Goal: Check status

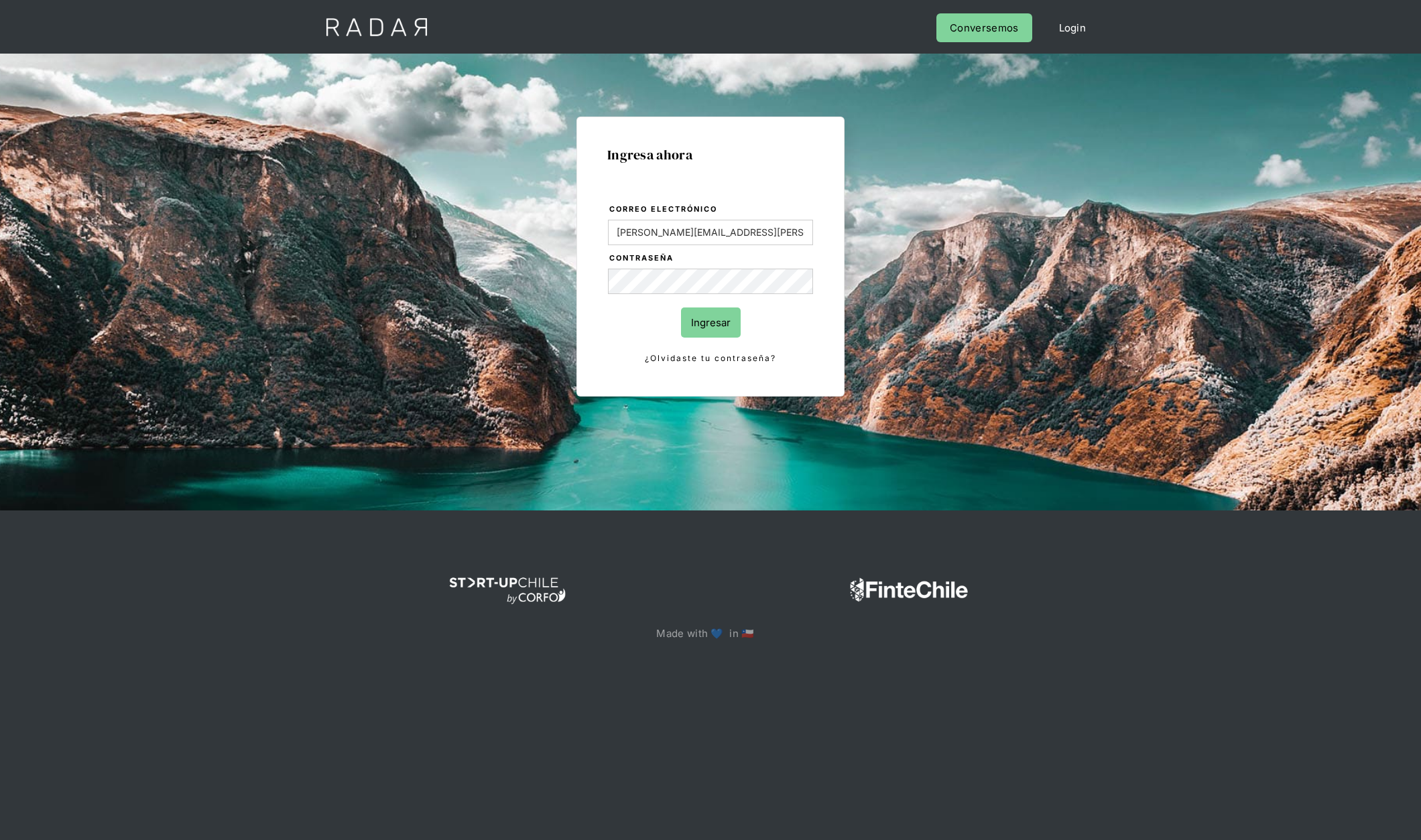
type input "[PERSON_NAME][EMAIL_ADDRESS][PERSON_NAME][DOMAIN_NAME]"
click at [681, 307] on input "Ingresar" at bounding box center [711, 322] width 60 height 30
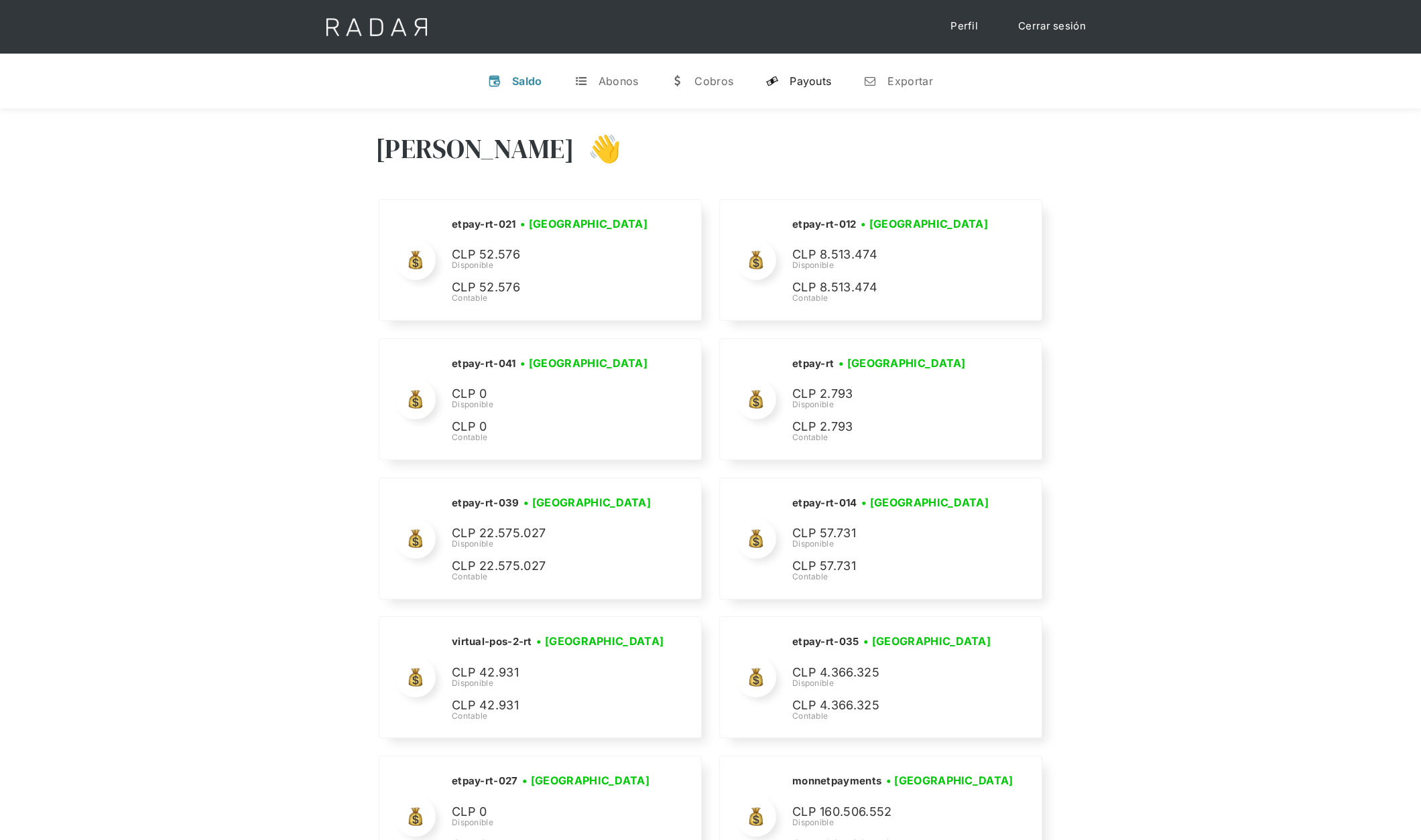
click at [826, 83] on div "Payouts" at bounding box center [810, 81] width 42 height 14
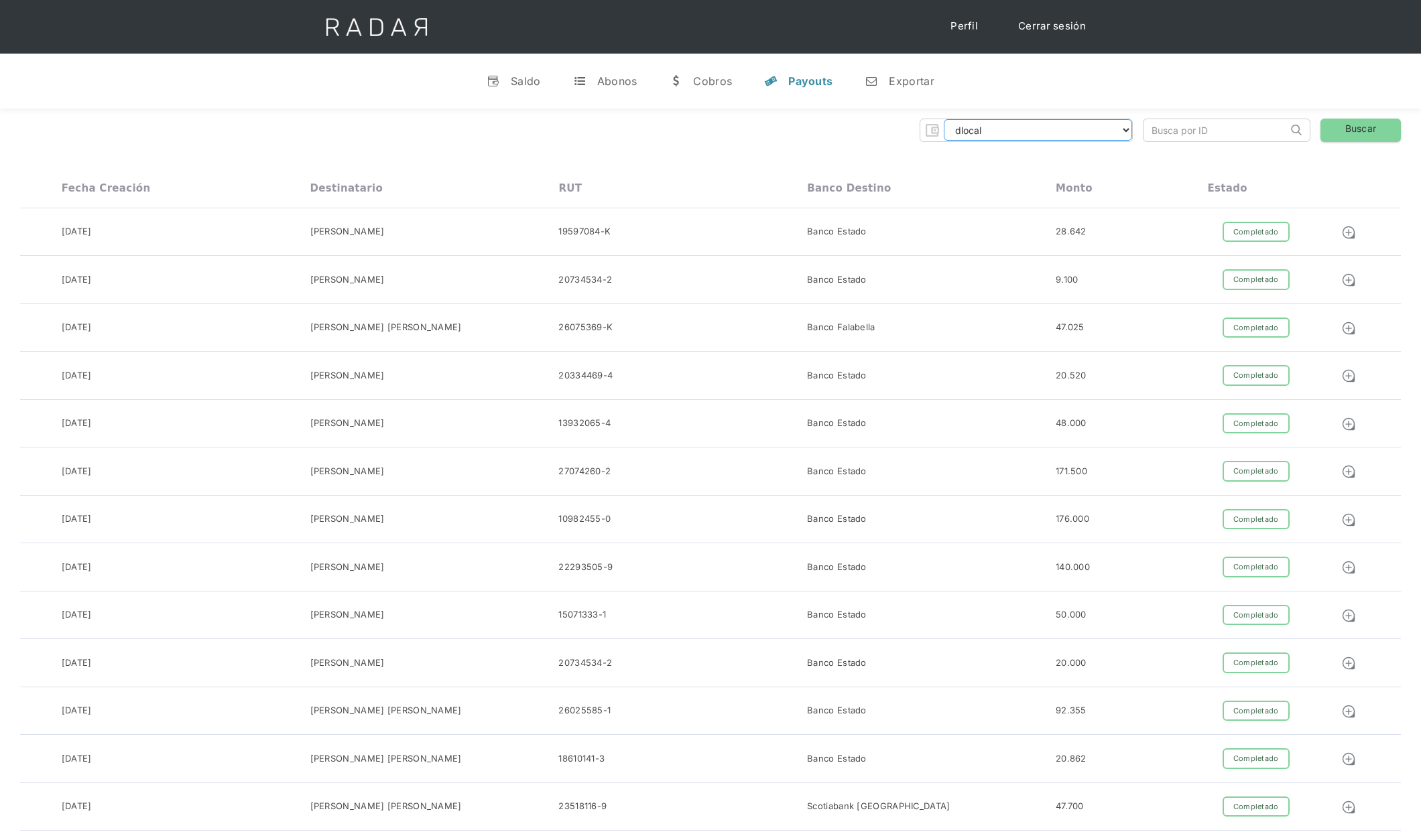
click at [949, 128] on select "dlocal demergechile fcacl2 remitee clpro coster urigol radar-cliente radar-clie…" at bounding box center [1038, 130] width 189 height 21
select select "cleo-transfer"
click at [944, 120] on select "dlocal demergechile fcacl2 remitee clpro coster urigol radar-cliente radar-clie…" at bounding box center [1038, 130] width 189 height 21
click at [1346, 130] on link "Buscar" at bounding box center [1360, 130] width 80 height 23
click at [712, 370] on div "15400029-1" at bounding box center [683, 375] width 249 height 20
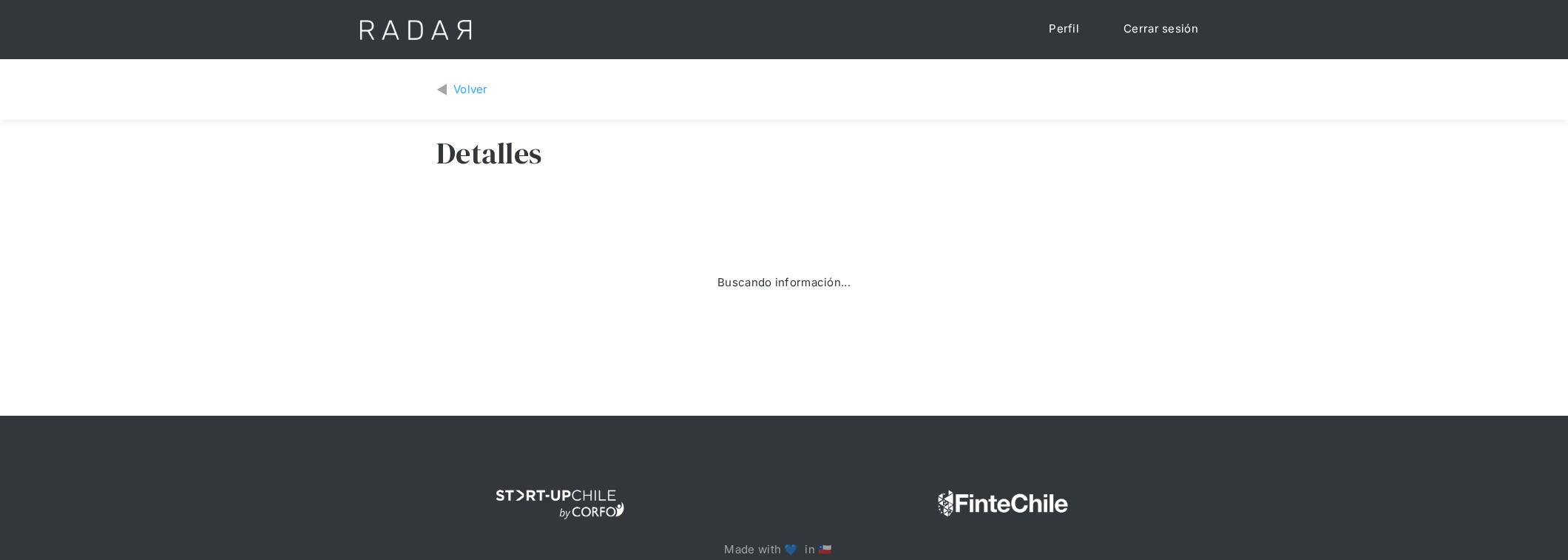
click at [632, 356] on div "Buscando información..." at bounding box center [784, 283] width 695 height 148
click at [733, 401] on div at bounding box center [784, 386] width 695 height 59
